Goal: Find contact information: Find contact information

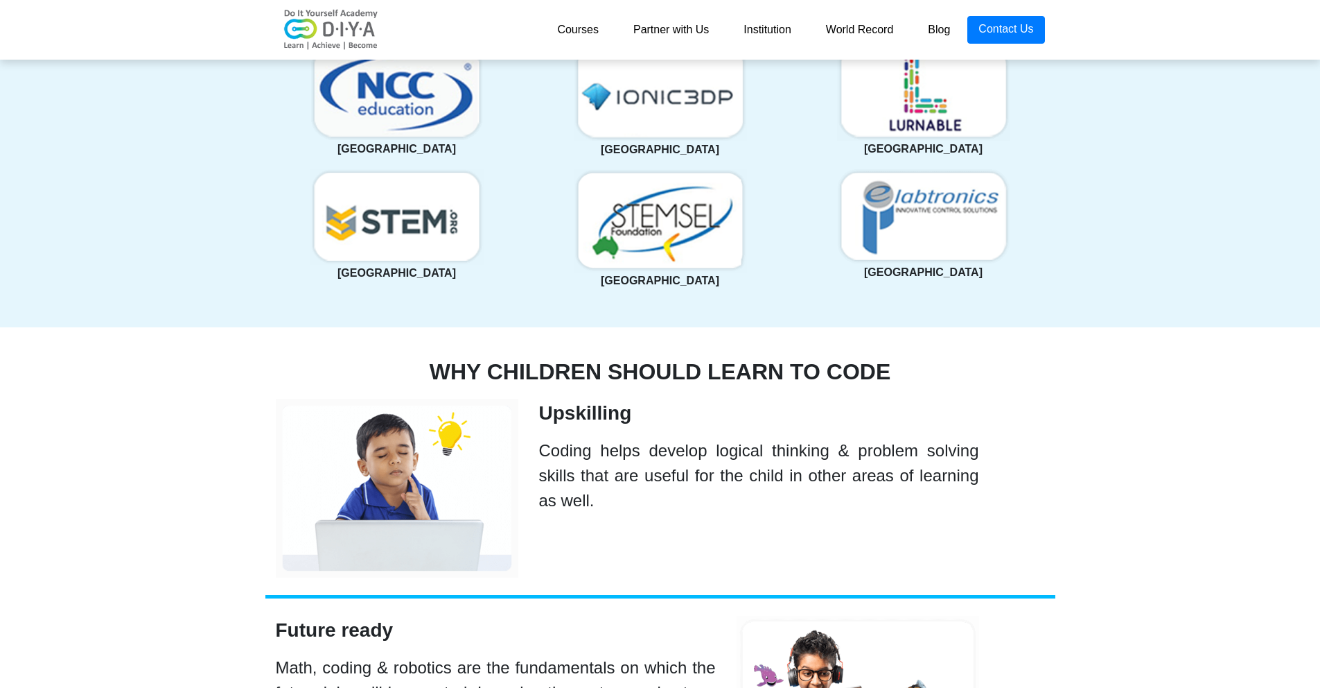
scroll to position [3220, 0]
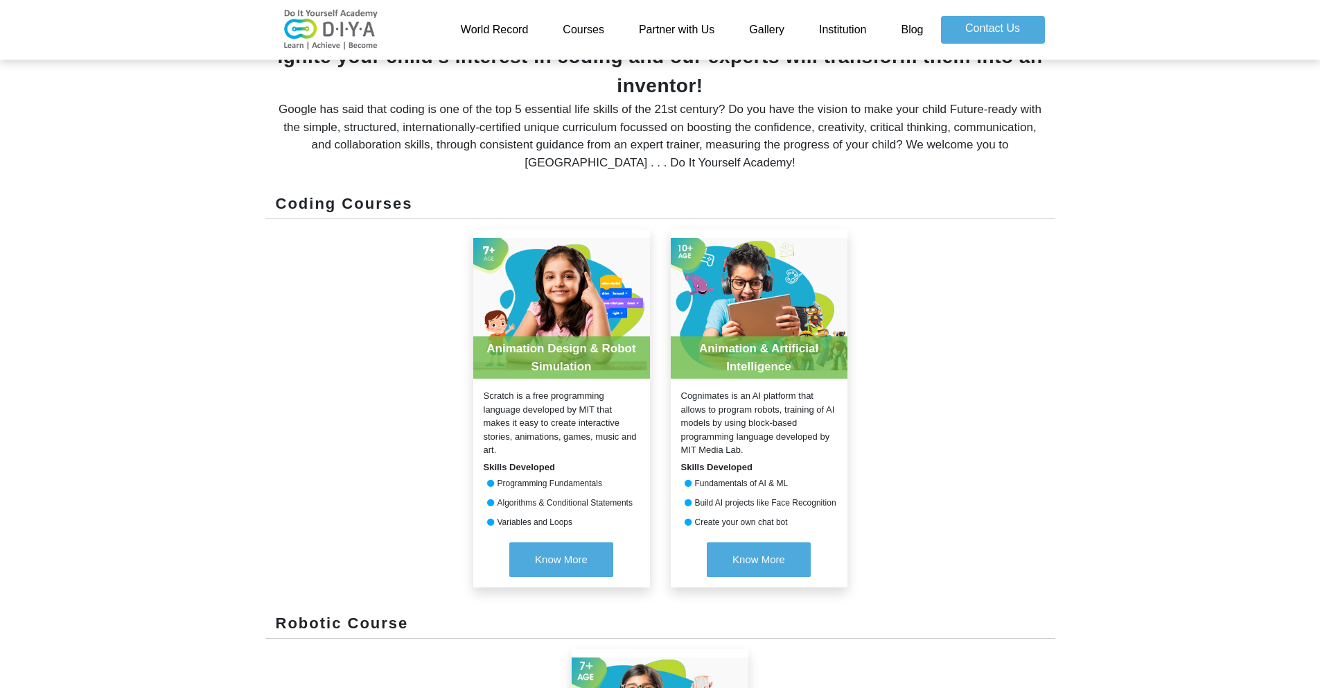
scroll to position [649, 0]
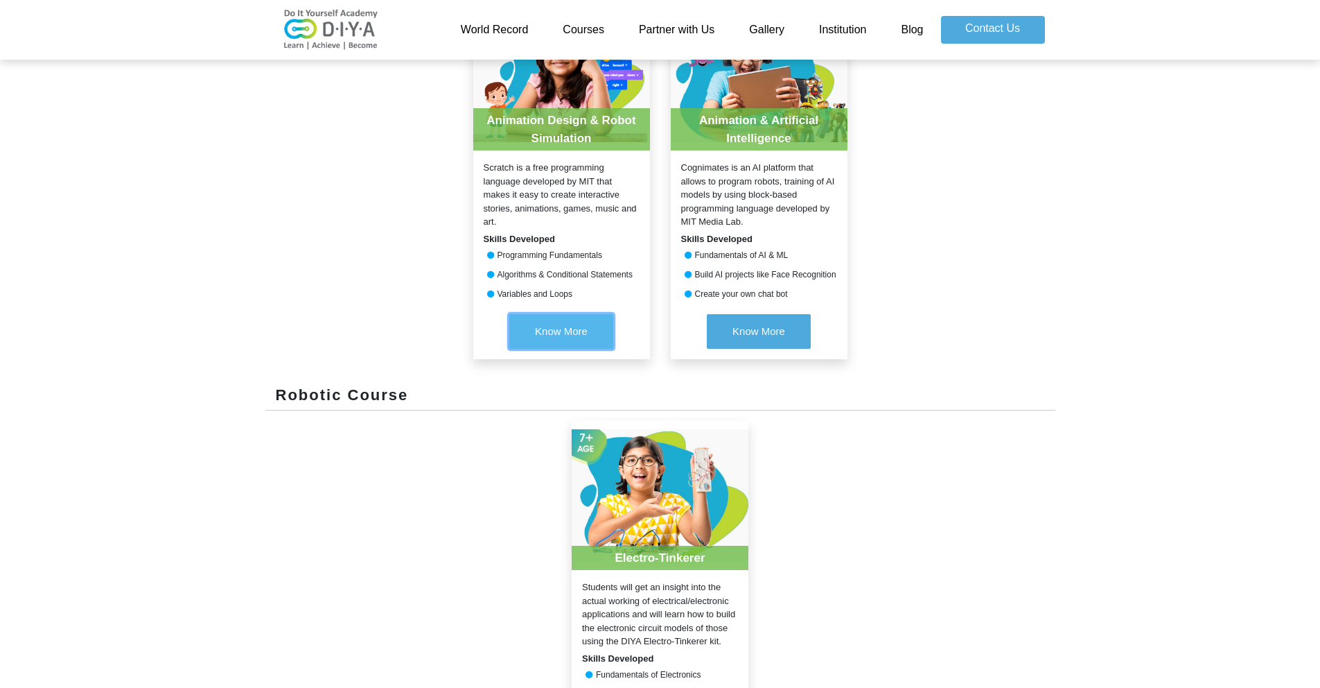
click at [575, 323] on button "Know More" at bounding box center [561, 331] width 104 height 35
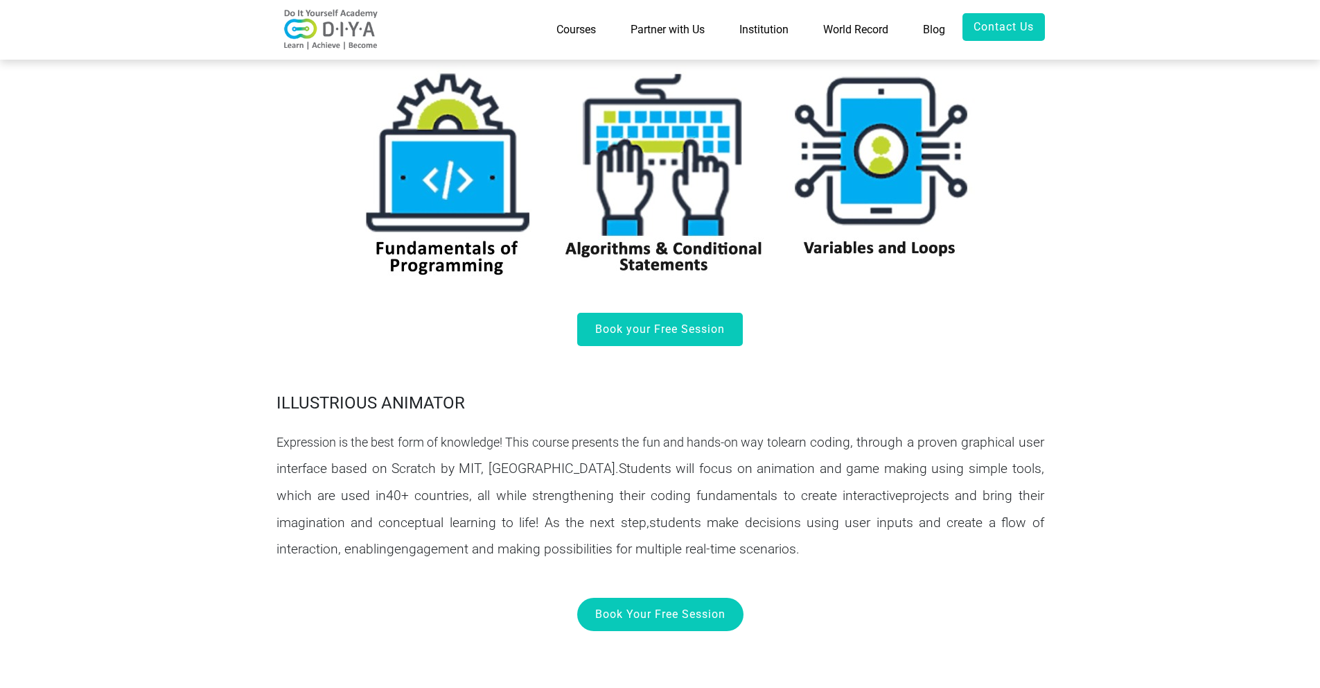
scroll to position [505, 0]
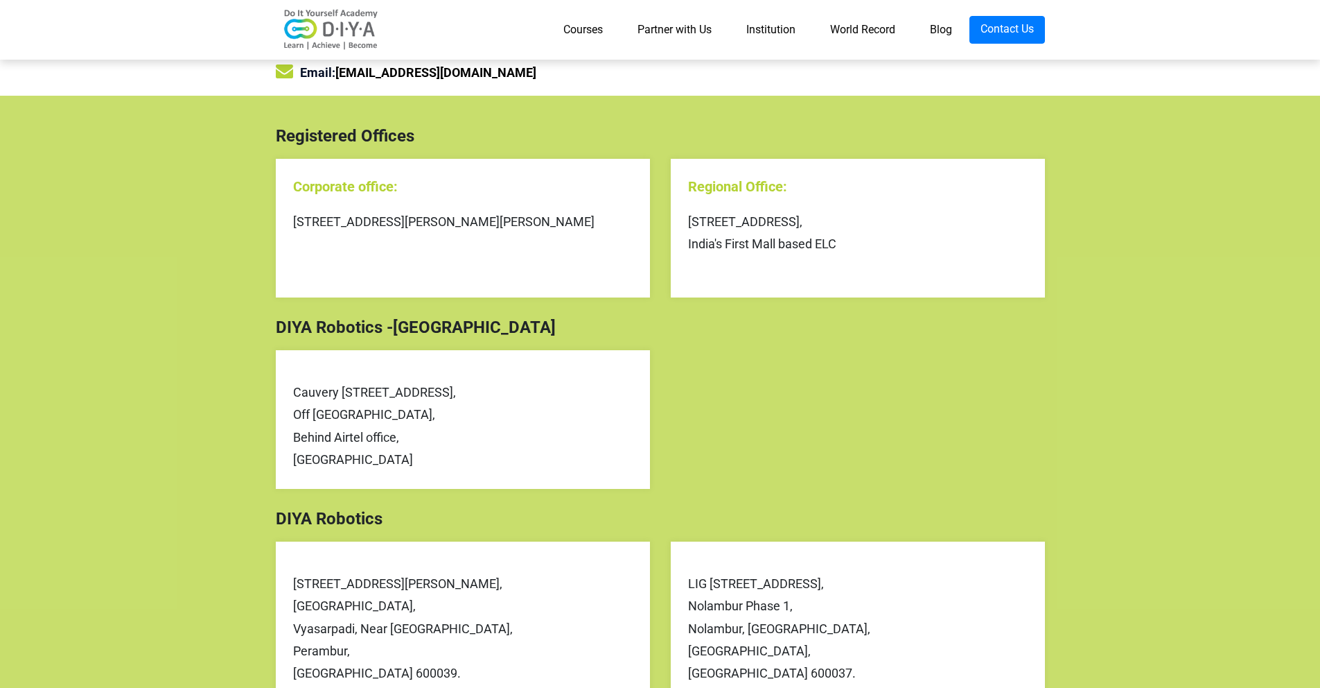
scroll to position [156, 0]
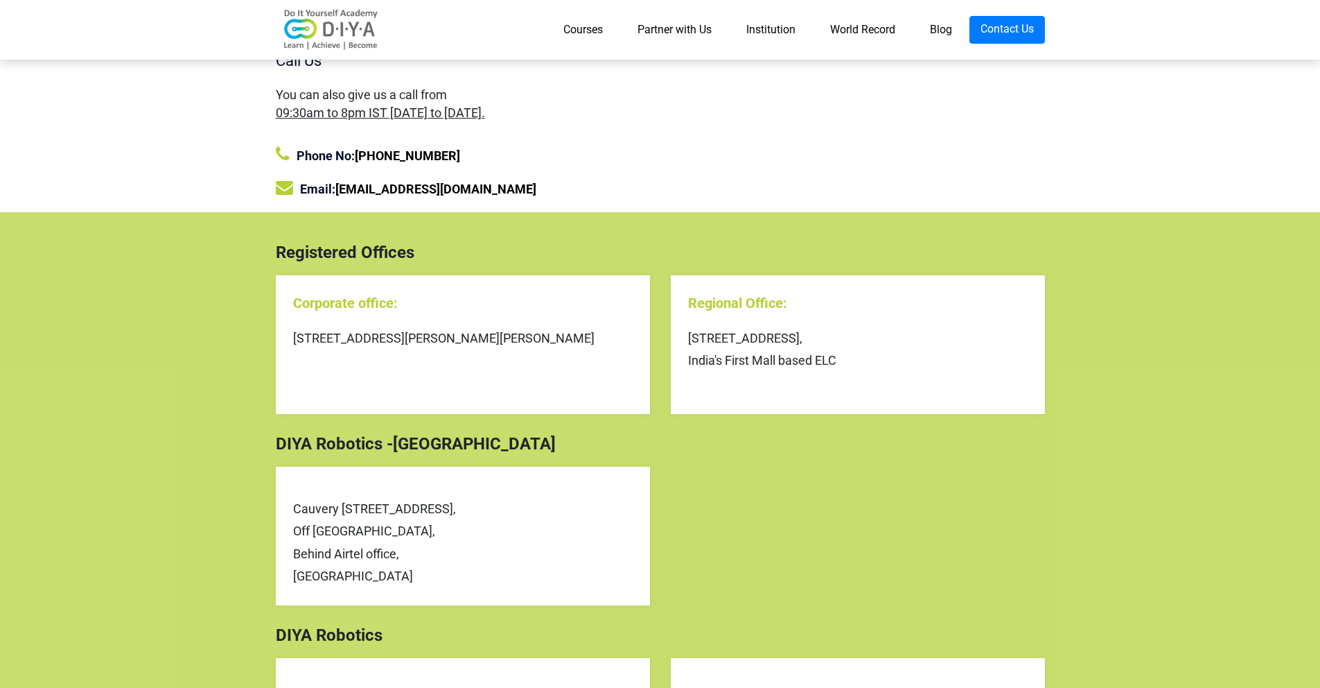
drag, startPoint x: 291, startPoint y: 340, endPoint x: 590, endPoint y: 381, distance: 301.5
click at [590, 381] on div "Corporate office: Plot 237, Ambica street Golden George Nagar, Nerkundram, Moga…" at bounding box center [463, 344] width 374 height 139
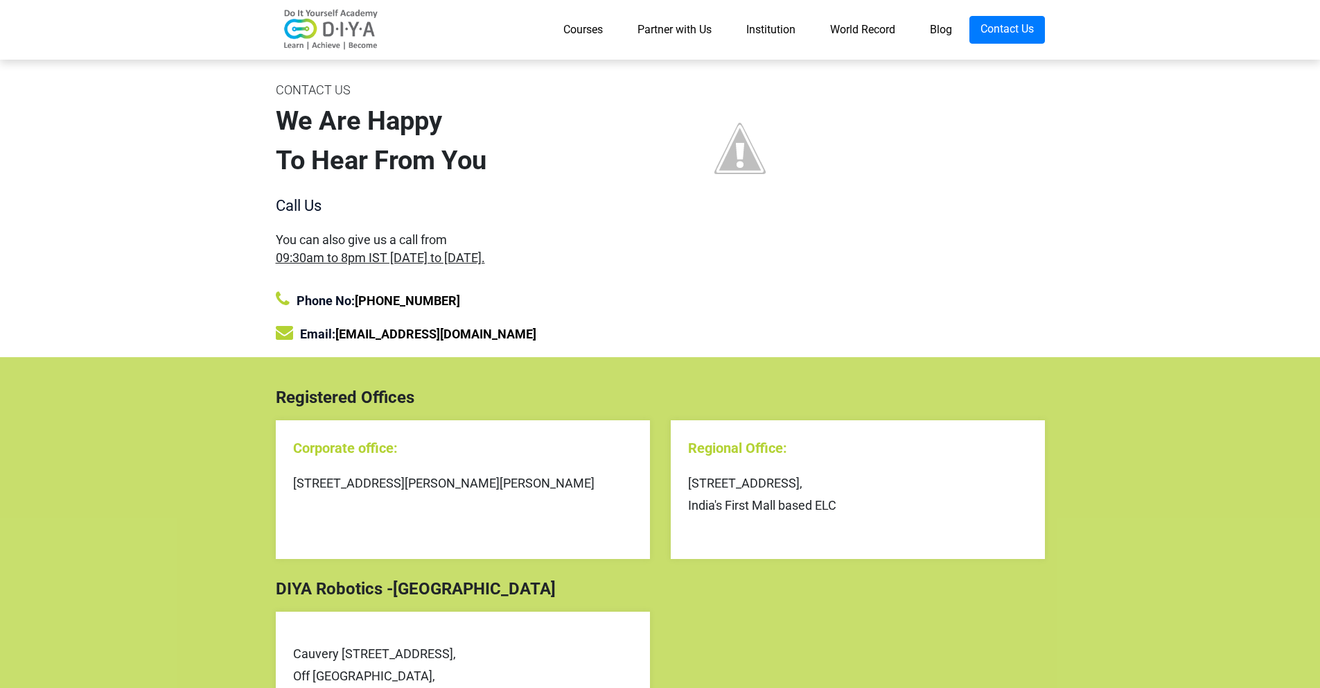
scroll to position [0, 0]
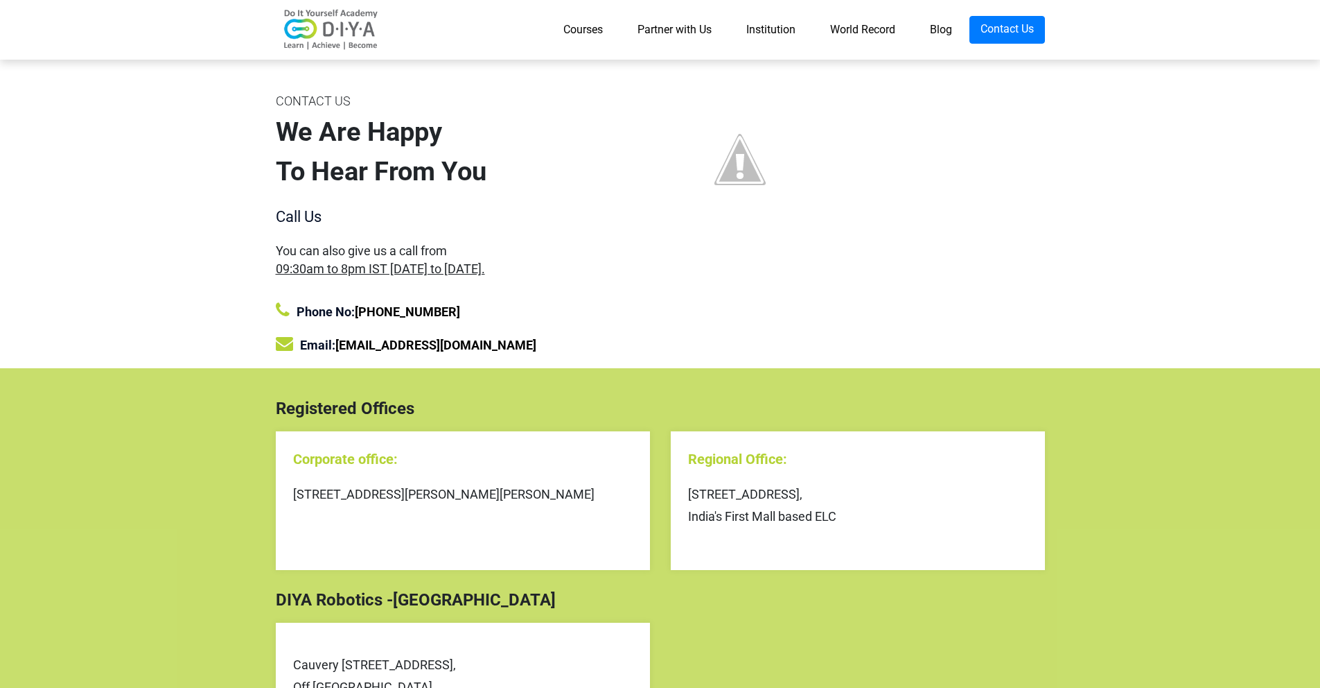
drag, startPoint x: 346, startPoint y: 494, endPoint x: 551, endPoint y: 531, distance: 208.6
click at [551, 531] on div "Corporate office: Plot 237, Ambica street Golden George Nagar, Nerkundram, Moga…" at bounding box center [463, 500] width 374 height 139
click at [602, 505] on div "[STREET_ADDRESS][PERSON_NAME][PERSON_NAME]" at bounding box center [463, 494] width 340 height 22
drag, startPoint x: 362, startPoint y: 24, endPoint x: 331, endPoint y: 21, distance: 31.3
click at [331, 21] on div "Courses Partner with Us Institution World Record Blog Contact Us" at bounding box center [660, 30] width 790 height 49
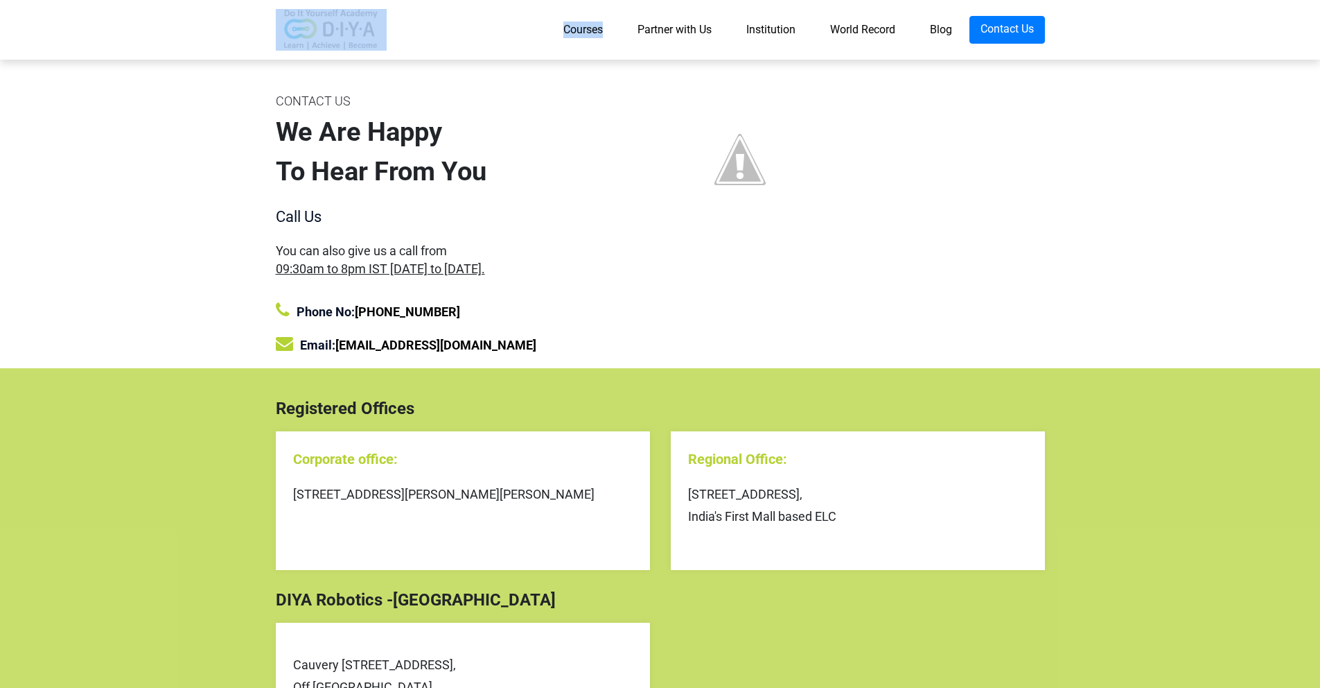
drag, startPoint x: 403, startPoint y: 41, endPoint x: 226, endPoint y: 15, distance: 178.6
click at [226, 15] on nav "Courses Partner with Us Institution World Record Blog Contact Us" at bounding box center [660, 30] width 1320 height 60
click at [540, 103] on div "CONTACT US" at bounding box center [463, 101] width 374 height 22
click at [412, 347] on link "[EMAIL_ADDRESS][DOMAIN_NAME]" at bounding box center [435, 345] width 201 height 15
drag, startPoint x: 465, startPoint y: 341, endPoint x: 341, endPoint y: 350, distance: 124.4
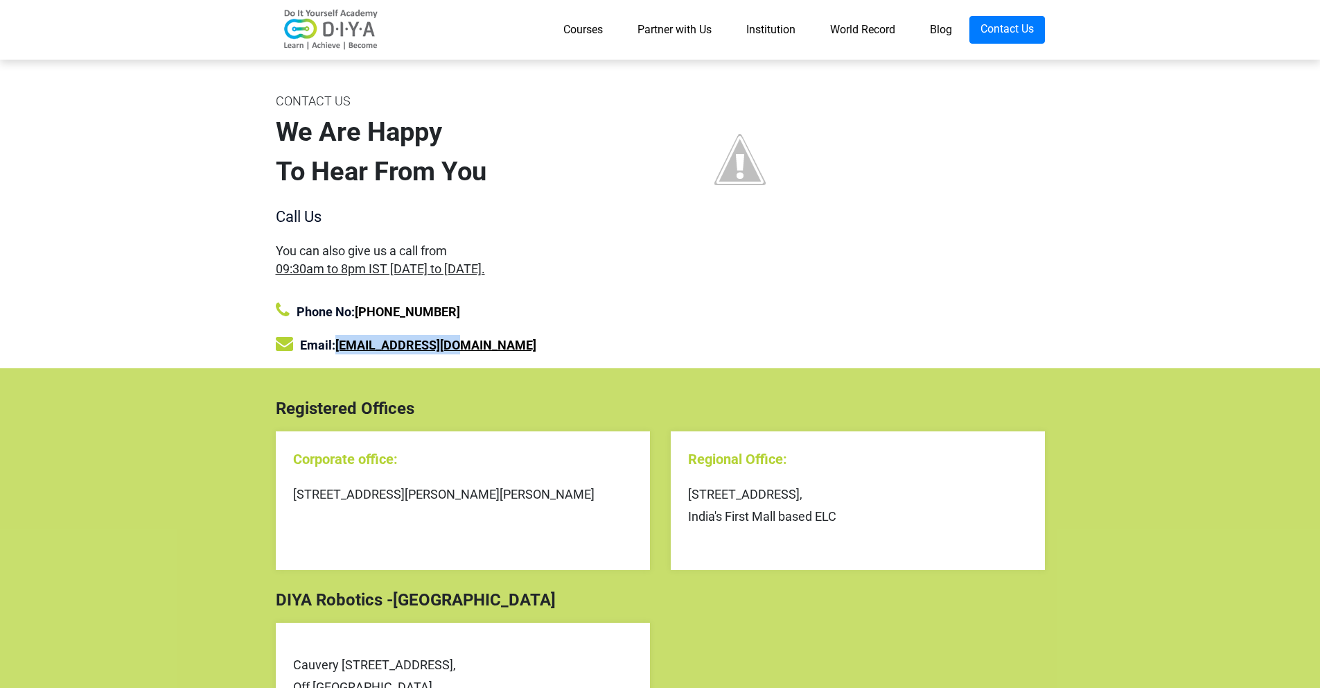
click at [341, 350] on div "Email: reach@diyalabs.com" at bounding box center [463, 344] width 374 height 19
copy link "[EMAIL_ADDRESS][DOMAIN_NAME]"
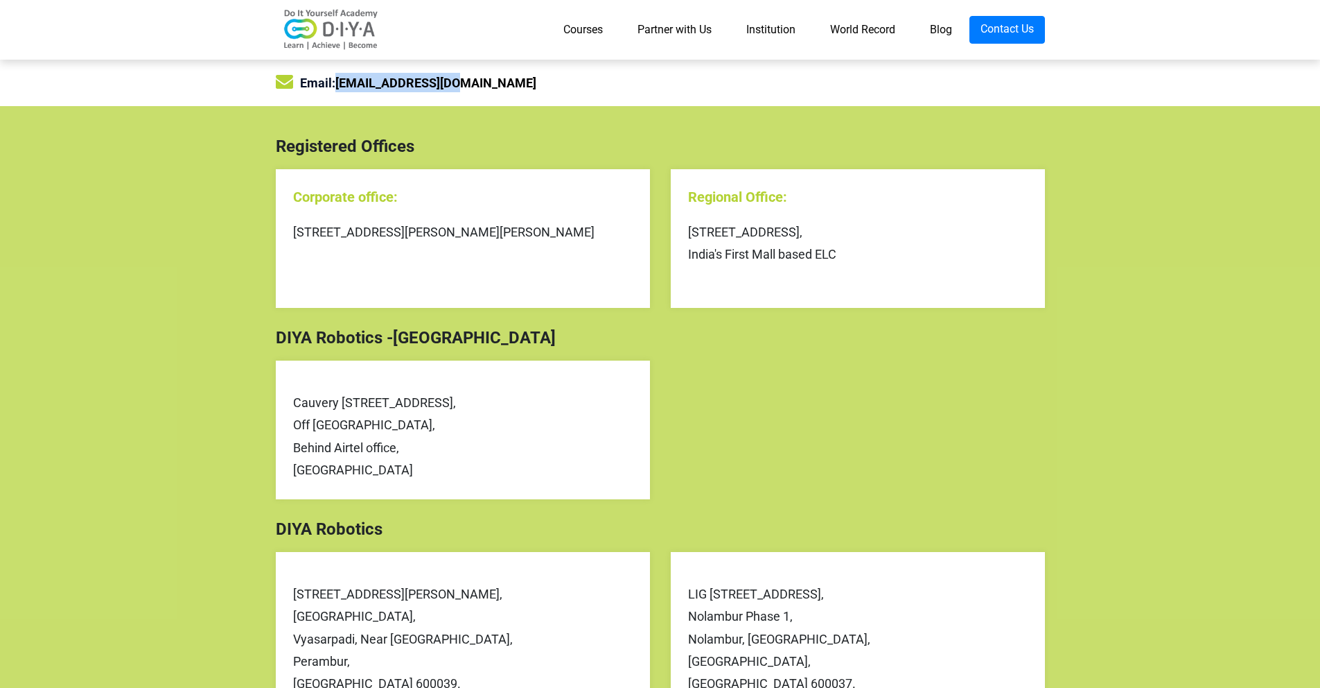
scroll to position [268, 0]
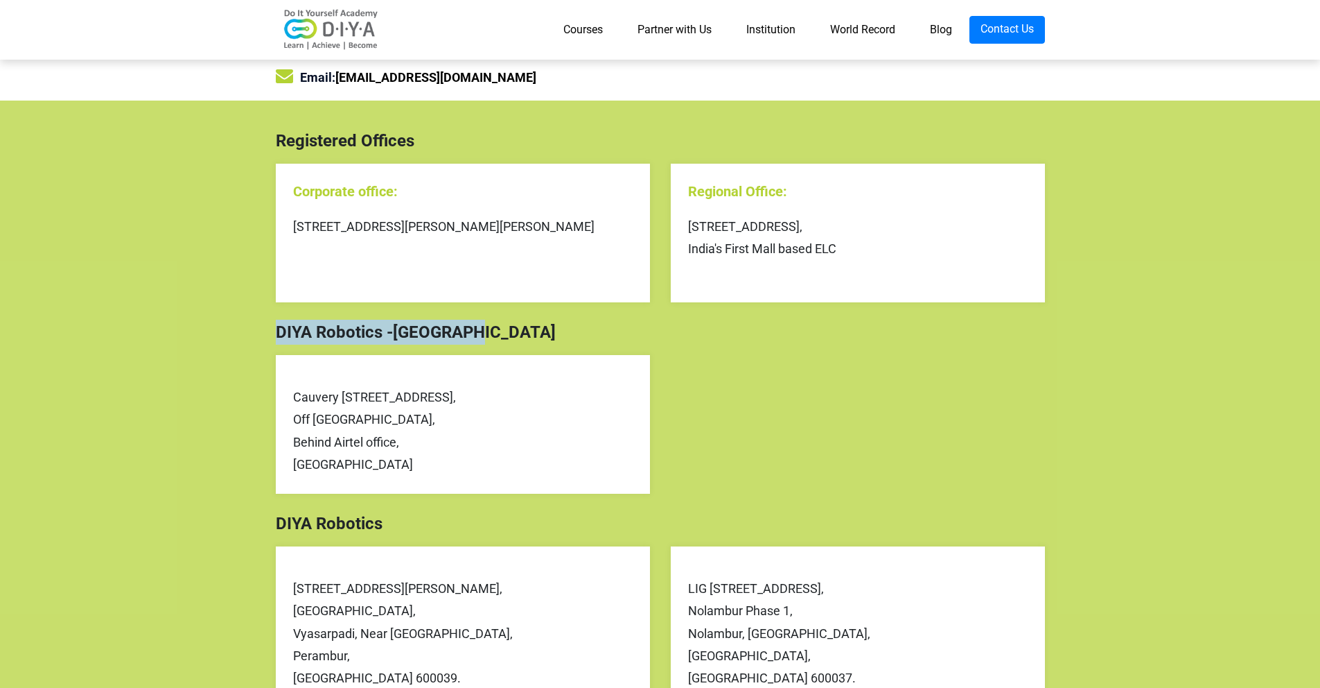
drag, startPoint x: 267, startPoint y: 338, endPoint x: 389, endPoint y: 348, distance: 122.4
click at [389, 348] on div "DIYA Robotics -Bangalore Cauvery 50/2 Munimarappa road, Off Nandi Durg road, Be…" at bounding box center [660, 415] width 790 height 191
click at [382, 331] on div "DIYA Robotics -[GEOGRAPHIC_DATA]" at bounding box center [660, 332] width 790 height 25
drag, startPoint x: 317, startPoint y: 326, endPoint x: 382, endPoint y: 334, distance: 65.6
click at [382, 334] on div "DIYA Robotics -[GEOGRAPHIC_DATA]" at bounding box center [660, 332] width 790 height 25
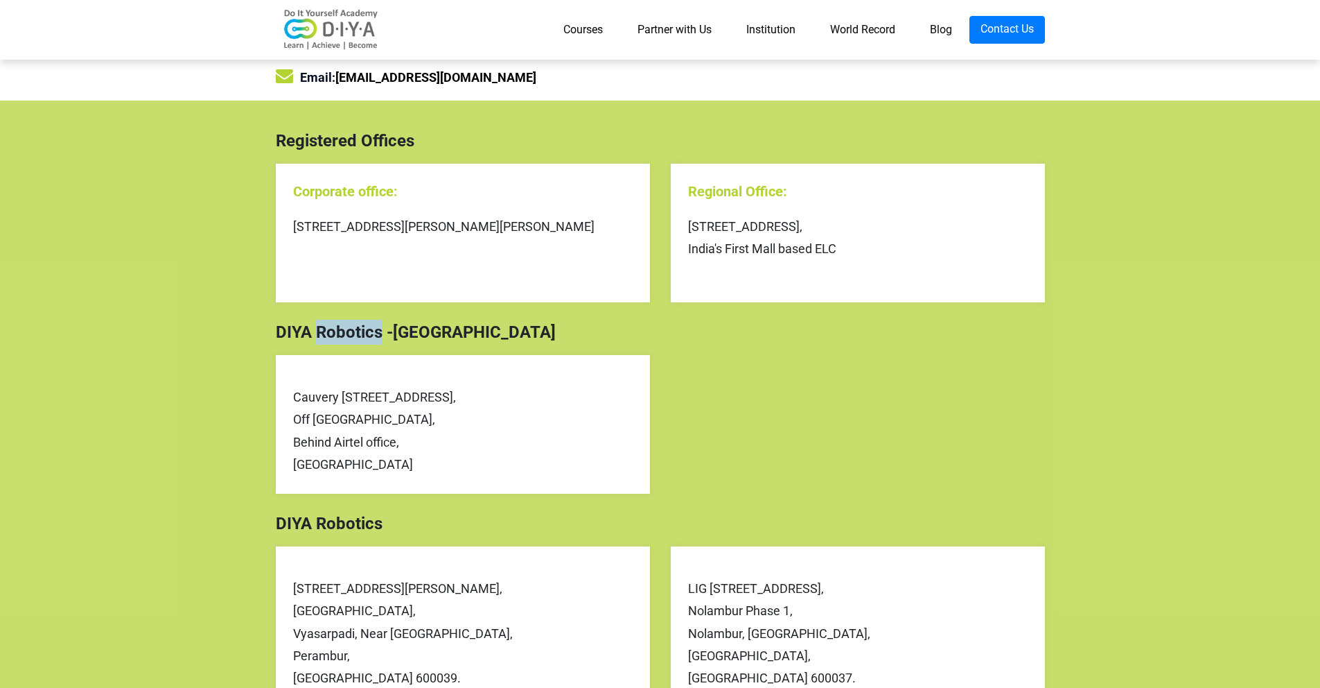
copy div "Robotics"
click at [1003, 22] on link "Contact Us" at bounding box center [1008, 30] width 76 height 28
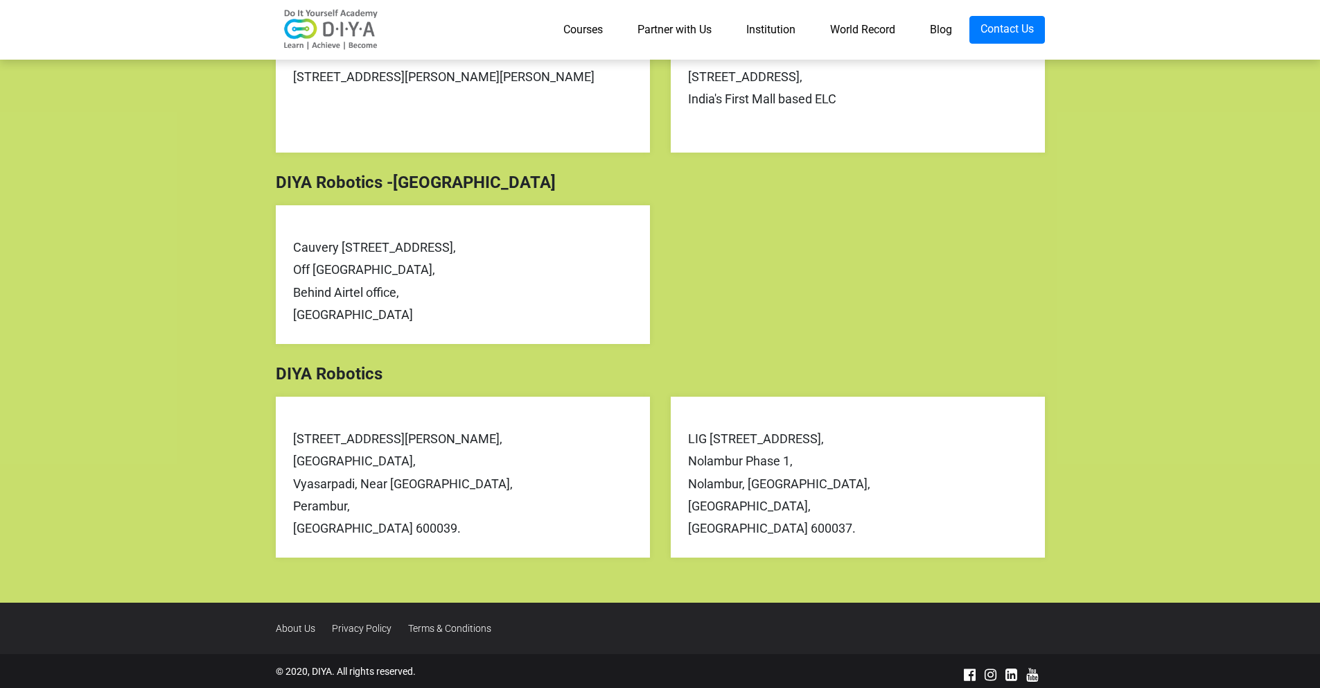
scroll to position [417, 0]
